Goal: Transaction & Acquisition: Register for event/course

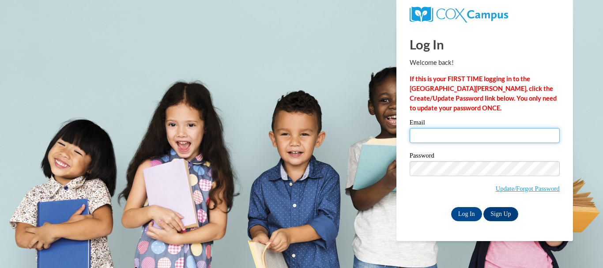
click at [475, 133] on input "Email" at bounding box center [485, 135] width 150 height 15
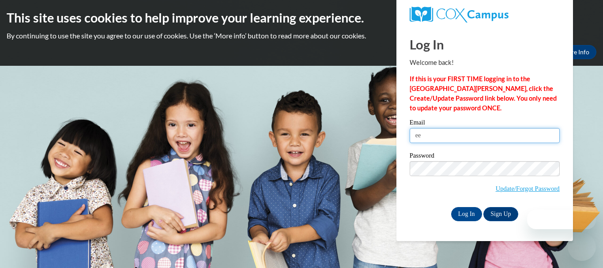
type input "e"
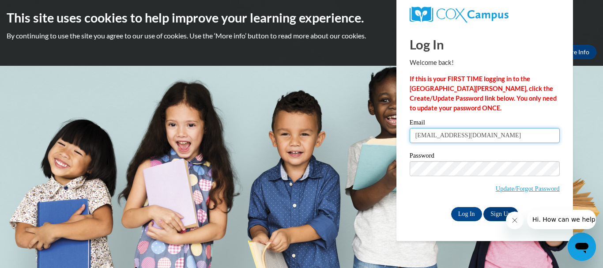
type input "[EMAIL_ADDRESS][DOMAIN_NAME]"
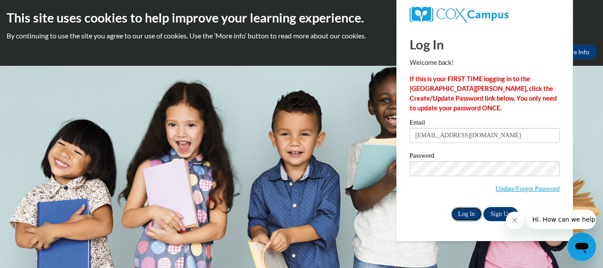
click at [472, 215] on input "Log In" at bounding box center [466, 214] width 31 height 14
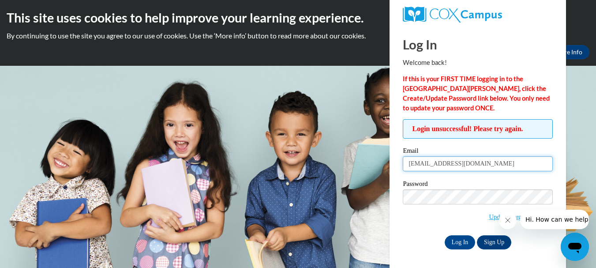
click at [445, 165] on input "deedeejacksn05@icloud.com" at bounding box center [478, 163] width 150 height 15
type input "deedeejackson05@icloud.com"
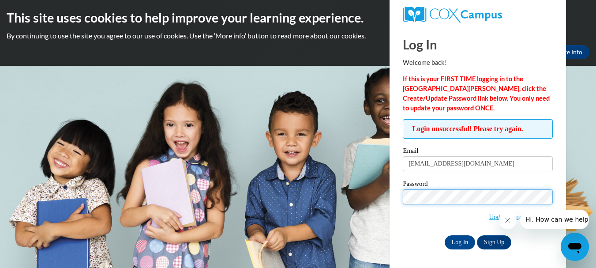
click at [445, 235] on input "Log In" at bounding box center [460, 242] width 31 height 14
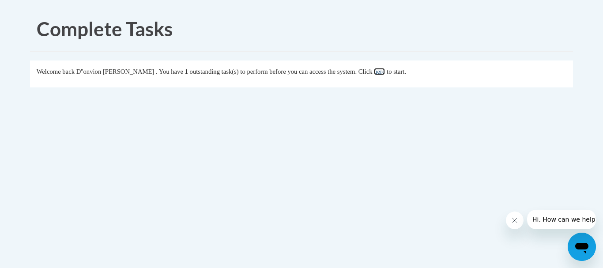
click at [385, 68] on link "here" at bounding box center [379, 71] width 11 height 7
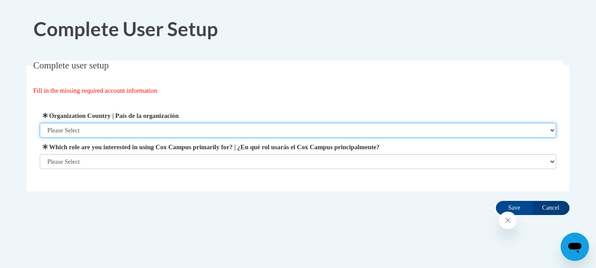
click at [236, 126] on select "Please Select United States | Estados Unidos Outside of the United States | Fue…" at bounding box center [298, 130] width 517 height 15
select select "ad49bcad-a171-4b2e-b99c-48b446064914"
click at [40, 123] on select "Please Select United States | Estados Unidos Outside of the United States | Fue…" at bounding box center [298, 130] width 517 height 15
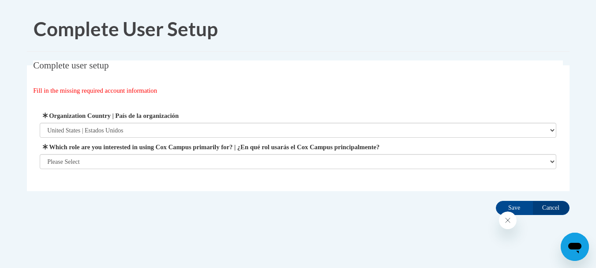
click at [233, 150] on label "Which role are you interested in using Cox Campus primarily for? | ¿En qué rol …" at bounding box center [298, 147] width 517 height 10
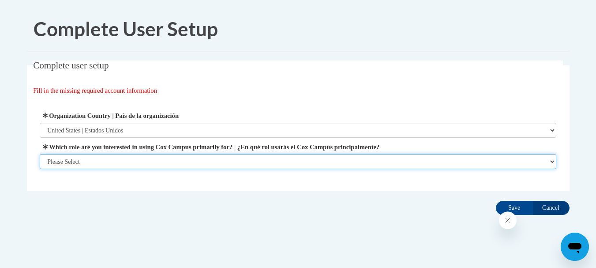
click at [233, 154] on select "Please Select College/University | Colegio/Universidad Community/Nonprofit Part…" at bounding box center [298, 161] width 517 height 15
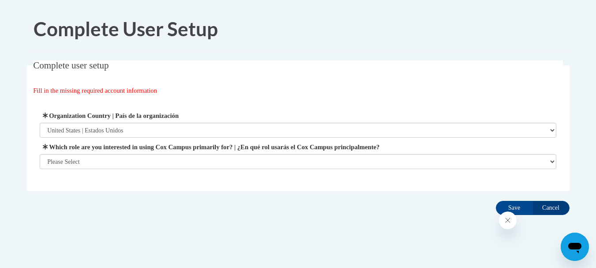
click at [233, 150] on label "Which role are you interested in using Cox Campus primarily for? | ¿En qué rol …" at bounding box center [298, 147] width 517 height 10
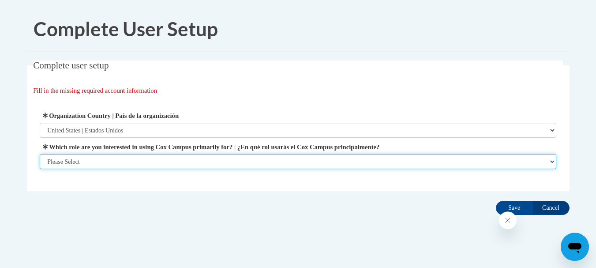
click at [233, 154] on select "Please Select College/University | Colegio/Universidad Community/Nonprofit Part…" at bounding box center [298, 161] width 517 height 15
click at [241, 164] on select "Please Select College/University | Colegio/Universidad Community/Nonprofit Part…" at bounding box center [298, 161] width 517 height 15
select select "fbf2d438-af2f-41f8-98f1-81c410e29de3"
click at [40, 169] on select "Please Select College/University | Colegio/Universidad Community/Nonprofit Part…" at bounding box center [298, 161] width 517 height 15
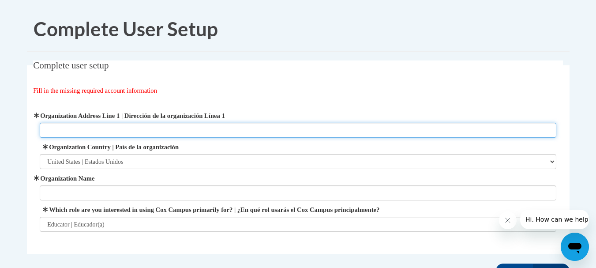
click at [178, 128] on input "Organization Address Line 1 | Dirección de la organización Línea 1" at bounding box center [298, 130] width 517 height 15
click at [121, 134] on input "2480 Patrick Henry Parkway McDonough, GA 30253" at bounding box center [298, 130] width 517 height 15
type input "2480 Patrick Henry Pkwy McDonough, GA 30253"
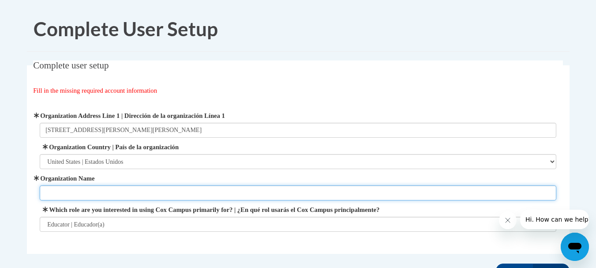
click at [102, 186] on input "Organization Name" at bounding box center [298, 192] width 517 height 15
type input "Bright Generations Henry County"
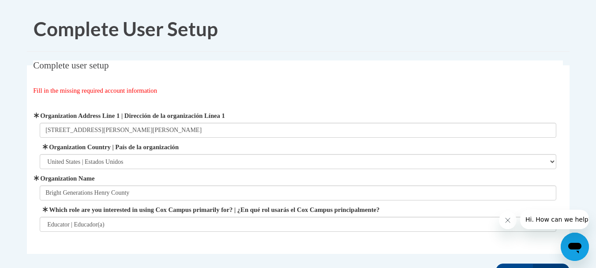
click at [457, 17] on h1 "Complete User Setup" at bounding box center [299, 28] width 530 height 27
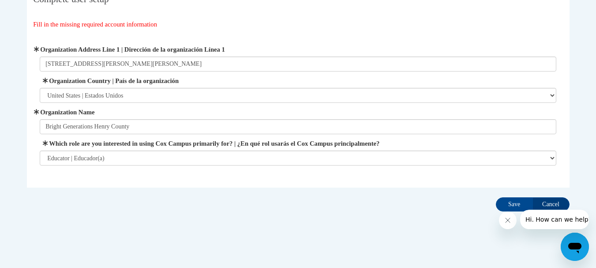
scroll to position [71, 0]
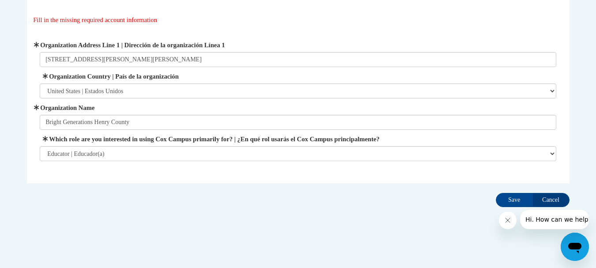
click at [522, 195] on input "Save" at bounding box center [514, 200] width 37 height 14
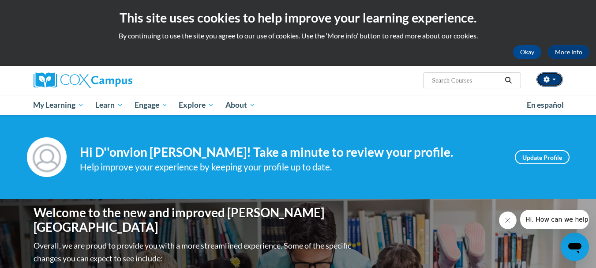
click at [556, 82] on button "button" at bounding box center [550, 79] width 26 height 14
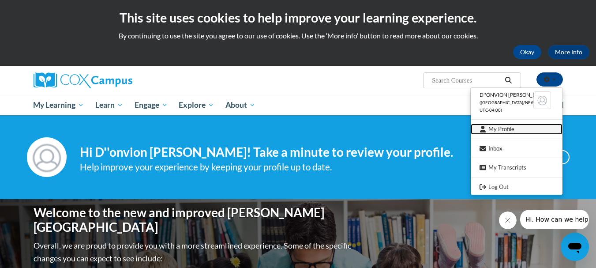
click at [497, 132] on link "My Profile" at bounding box center [517, 129] width 92 height 11
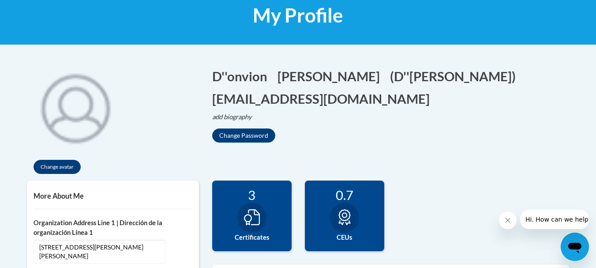
scroll to position [138, 0]
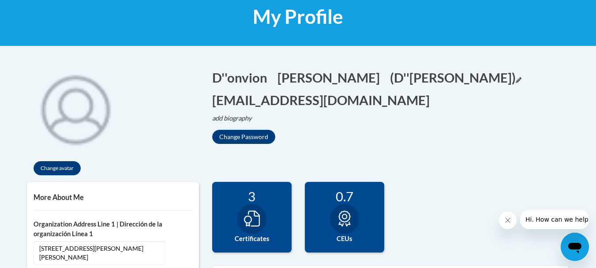
click at [452, 74] on button "(D''onvion Jackson) Edit" at bounding box center [456, 77] width 132 height 18
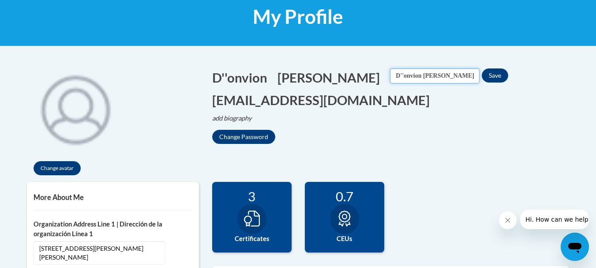
click at [410, 75] on input "D''onvion Jackson" at bounding box center [435, 75] width 90 height 15
type input "D"
type input "D'[PERSON_NAME]"
click at [482, 68] on button "Save" at bounding box center [495, 75] width 26 height 14
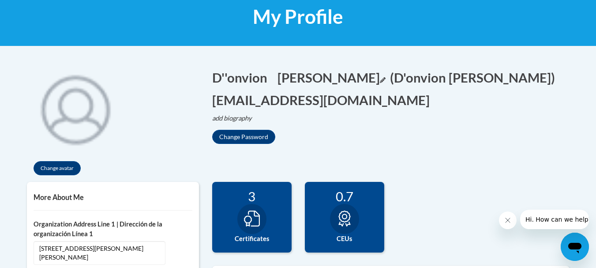
click at [380, 78] on icon "Edit last name" at bounding box center [383, 80] width 6 height 6
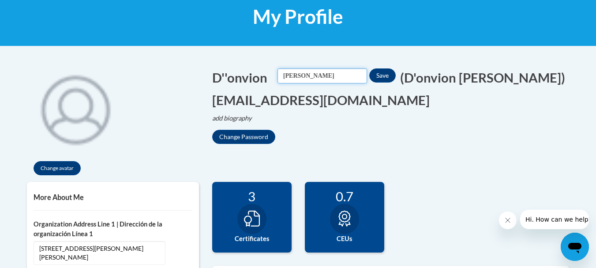
click at [314, 76] on input "Jackson" at bounding box center [323, 75] width 90 height 15
type input "Jackson"
click at [396, 69] on button "Save" at bounding box center [383, 75] width 26 height 14
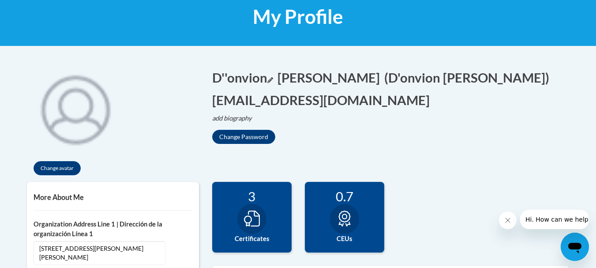
click at [269, 83] on button "D''onvion Edit" at bounding box center [242, 77] width 61 height 18
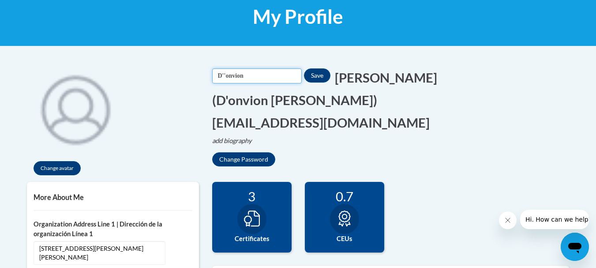
click at [261, 76] on input "D''onvion" at bounding box center [257, 75] width 90 height 15
type input "D'onvion"
click at [324, 79] on button "Save" at bounding box center [317, 75] width 26 height 14
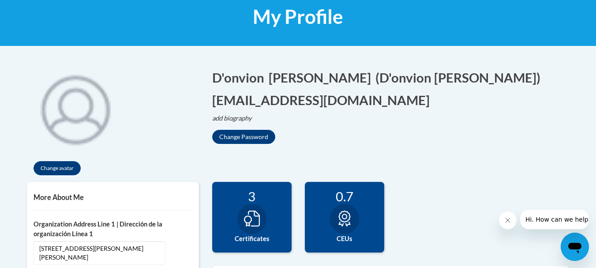
click at [486, 132] on div "Change Password" at bounding box center [391, 137] width 358 height 14
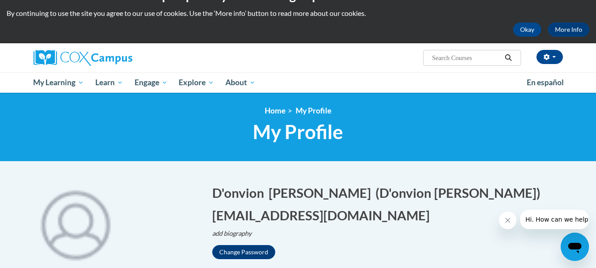
scroll to position [0, 0]
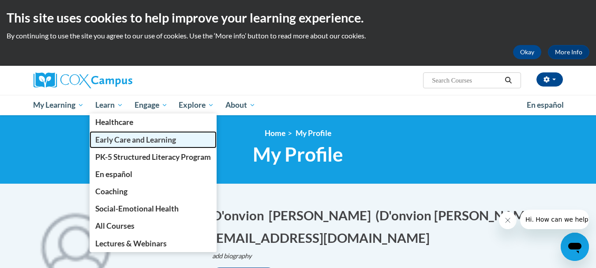
click at [112, 139] on span "Early Care and Learning" at bounding box center [135, 139] width 81 height 9
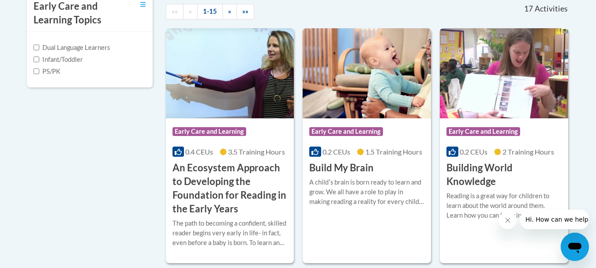
scroll to position [318, 0]
click at [83, 58] on label "Infant/Toddler" at bounding box center [58, 59] width 49 height 10
click at [39, 58] on input "Infant/Toddler" at bounding box center [37, 59] width 6 height 6
checkbox input "true"
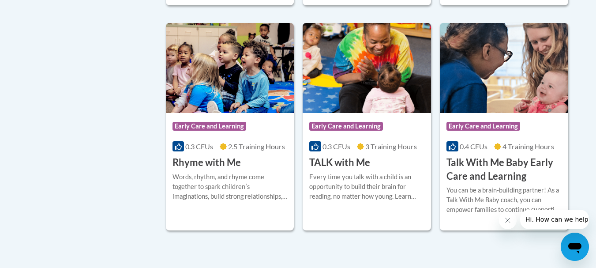
scroll to position [795, 0]
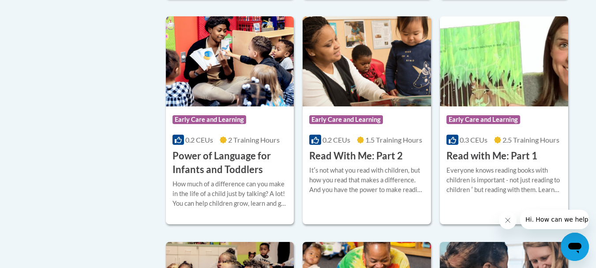
scroll to position [583, 0]
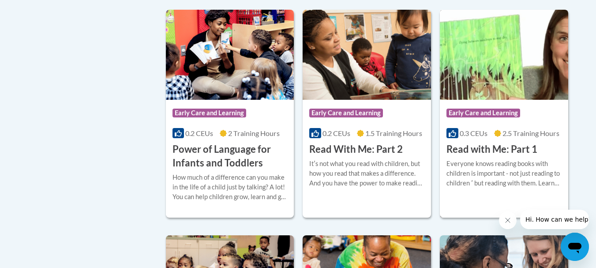
click at [474, 159] on div "Everyone knows reading books with children is important - not just reading to c…" at bounding box center [504, 173] width 115 height 29
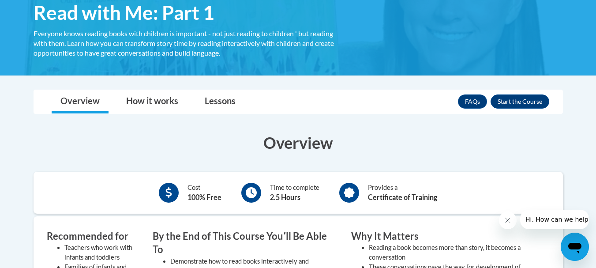
scroll to position [183, 0]
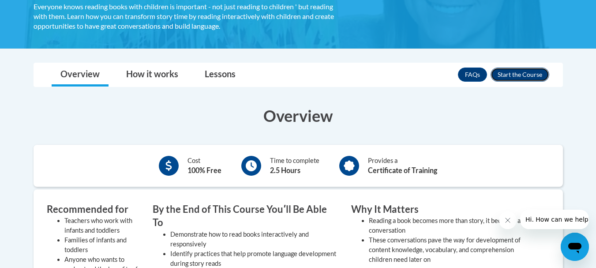
click at [515, 72] on button "Enroll" at bounding box center [520, 75] width 59 height 14
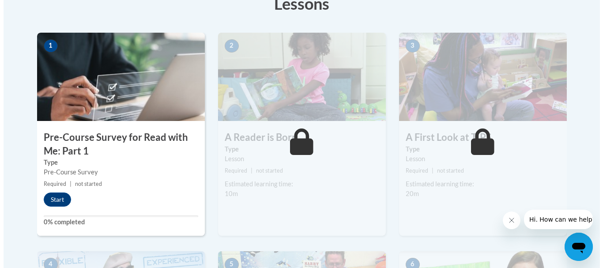
scroll to position [265, 0]
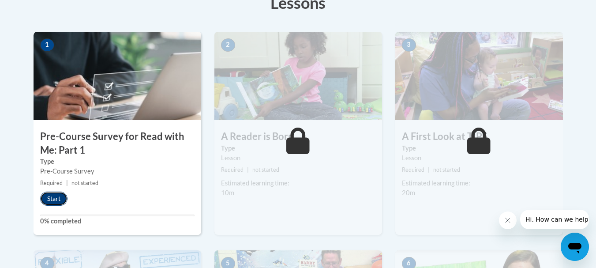
click at [58, 197] on button "Start" at bounding box center [53, 199] width 27 height 14
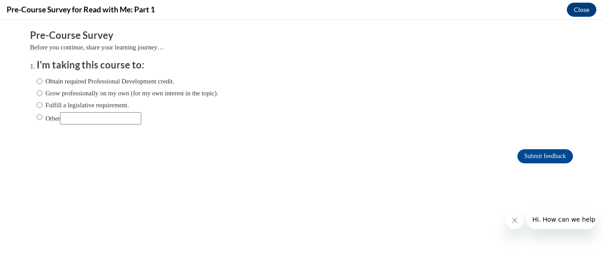
scroll to position [0, 0]
click at [75, 79] on label "Obtain required Professional Development credit." at bounding box center [106, 81] width 138 height 10
click at [42, 79] on input "Obtain required Professional Development credit." at bounding box center [40, 81] width 6 height 10
radio input "true"
click at [525, 156] on input "Submit feedback" at bounding box center [545, 156] width 56 height 14
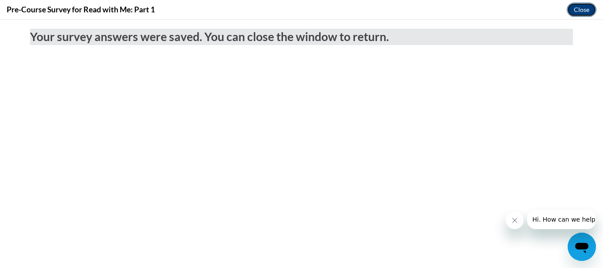
click at [576, 9] on button "Close" at bounding box center [582, 10] width 30 height 14
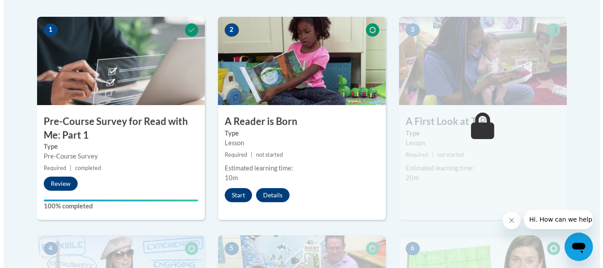
scroll to position [265, 0]
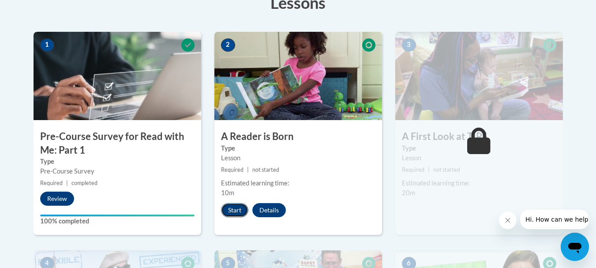
click at [232, 208] on button "Start" at bounding box center [234, 210] width 27 height 14
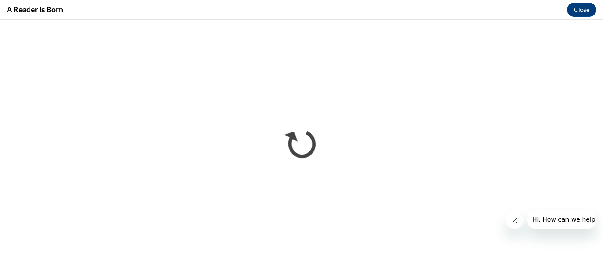
scroll to position [0, 0]
